Goal: Task Accomplishment & Management: Manage account settings

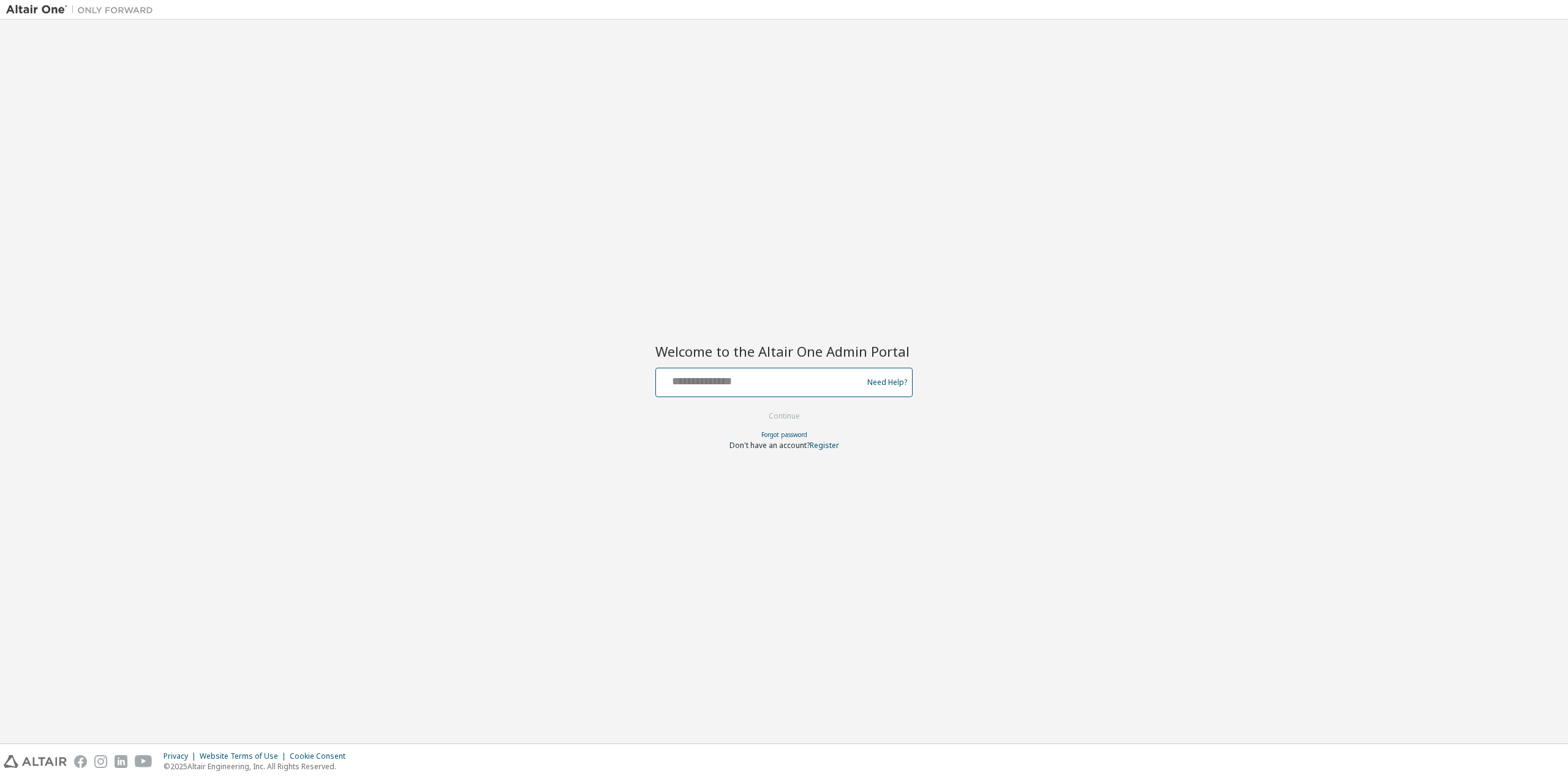
click at [744, 376] on input "text" at bounding box center [760, 380] width 200 height 18
type input "**********"
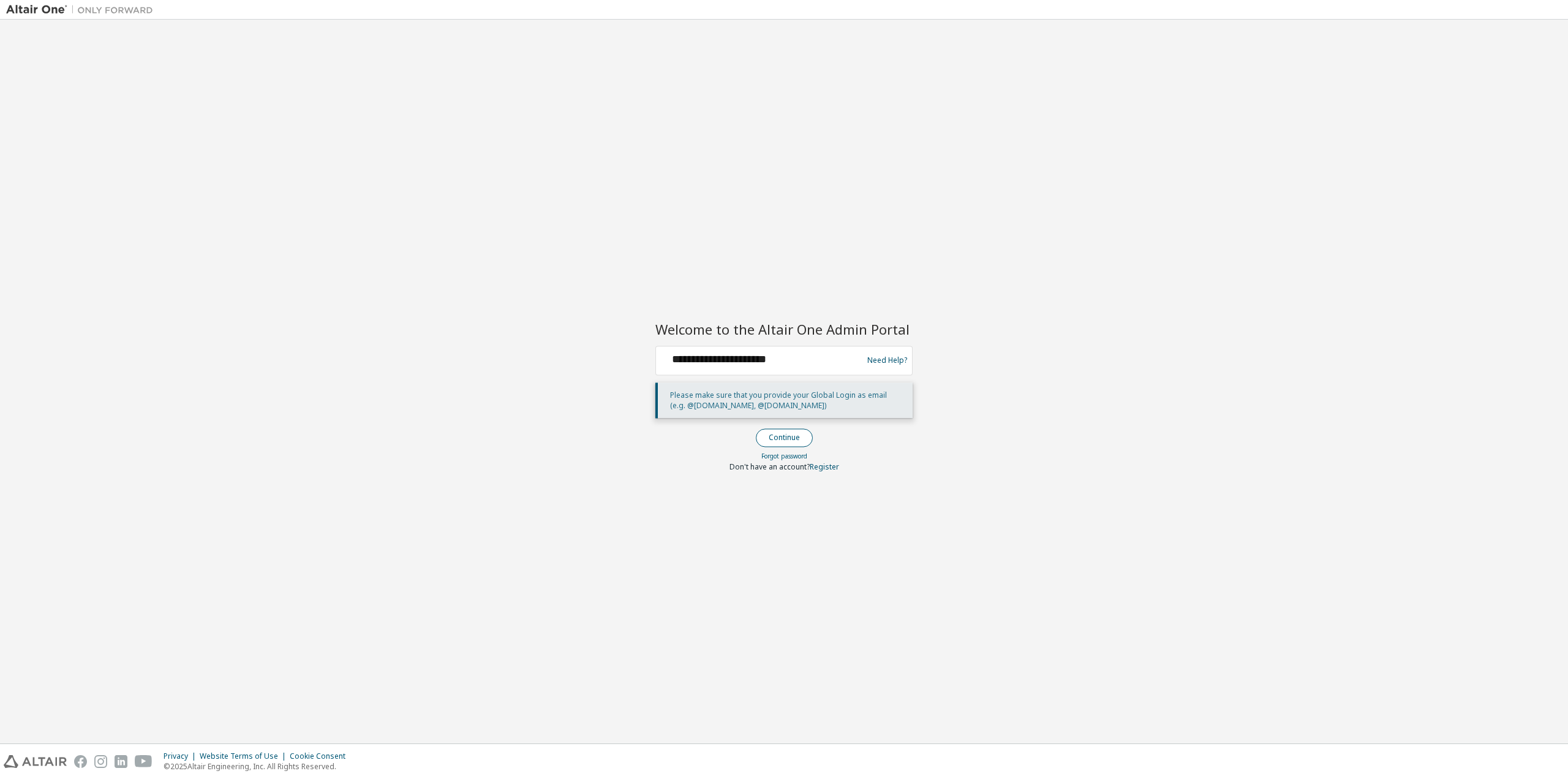
click at [778, 435] on button "Continue" at bounding box center [784, 437] width 57 height 19
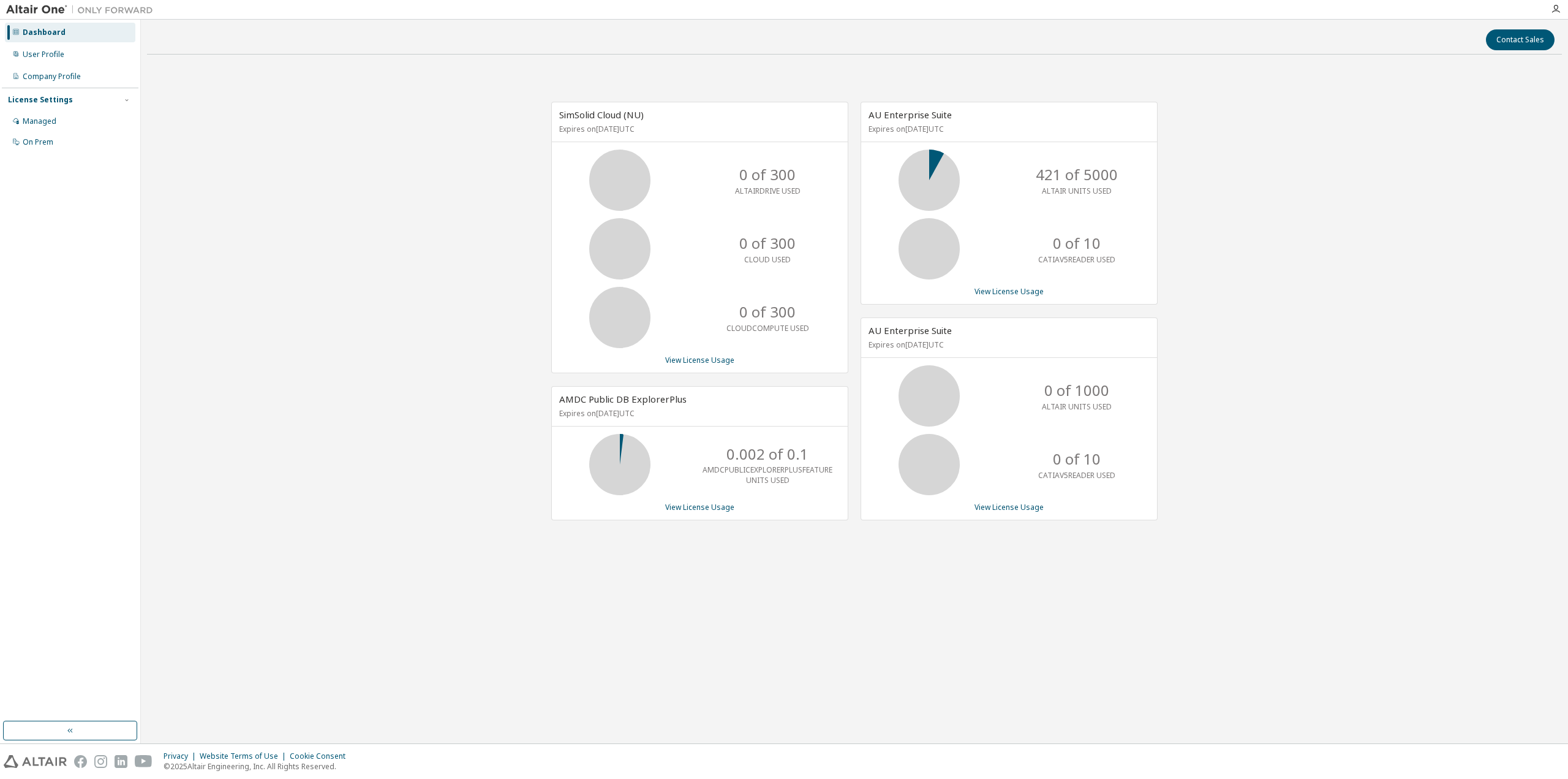
click at [273, 290] on div "SimSolid Cloud (NU) Expires on [DATE] UTC 0 of 300 ALTAIRDRIVE USED 0 of 300 CL…" at bounding box center [854, 317] width 1415 height 506
